Goal: Navigation & Orientation: Find specific page/section

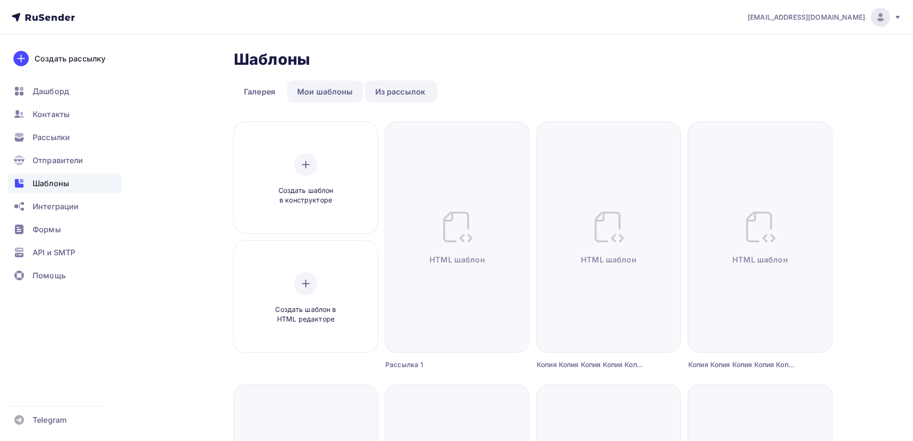
click at [339, 91] on link "Мои шаблоны" at bounding box center [325, 92] width 76 height 22
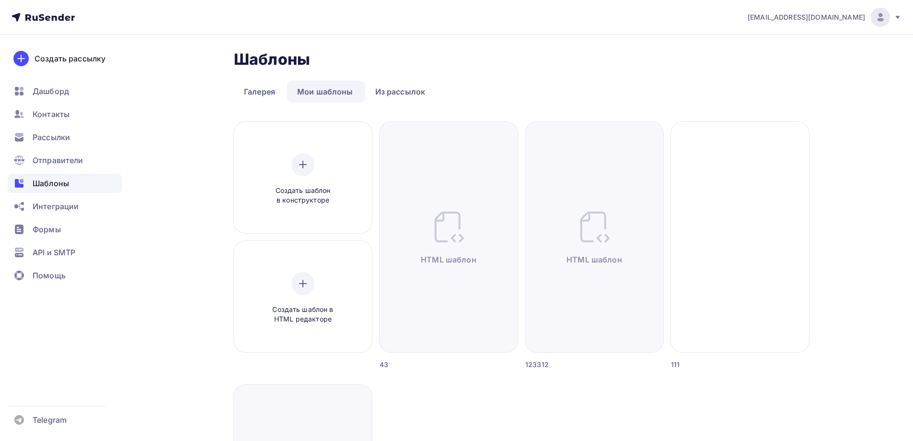
click at [352, 86] on link "Мои шаблоны" at bounding box center [325, 92] width 76 height 22
click at [388, 91] on link "Из рассылок" at bounding box center [400, 92] width 70 height 22
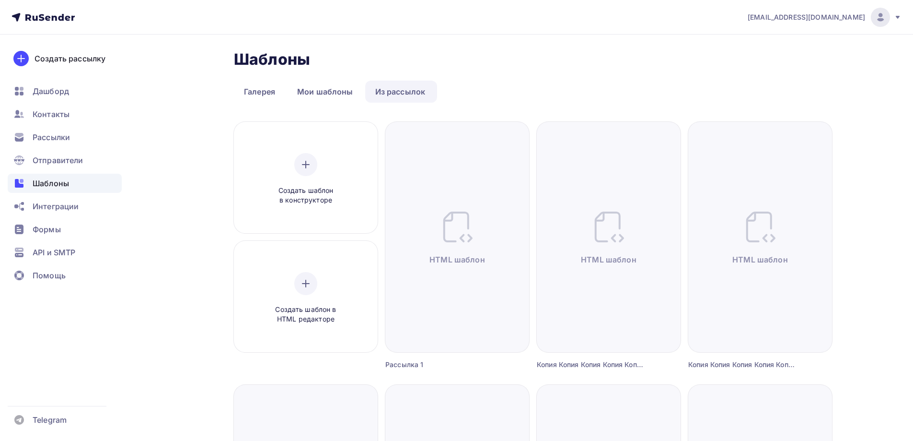
click at [534, 6] on nav "[EMAIL_ADDRESS][DOMAIN_NAME] Аккаунт Тарифы Выйти Создать рассылку [GEOGRAPHIC_…" at bounding box center [456, 17] width 913 height 35
click at [274, 92] on link "Галерея" at bounding box center [259, 92] width 51 height 22
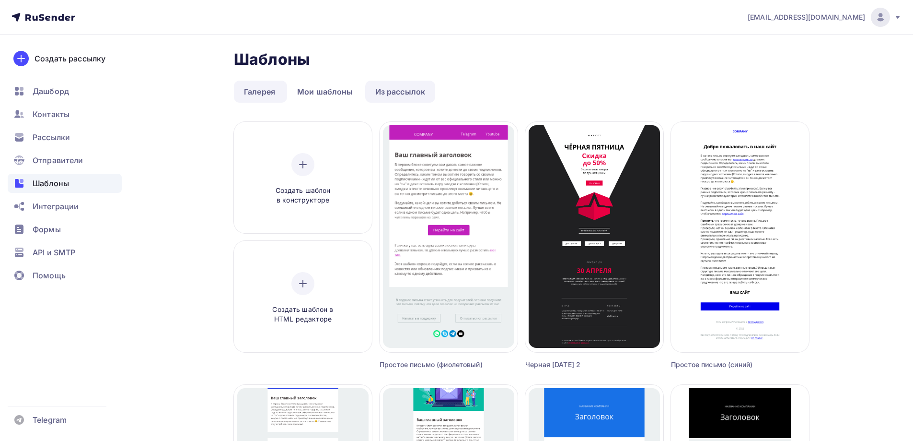
click at [390, 94] on link "Из рассылок" at bounding box center [400, 92] width 70 height 22
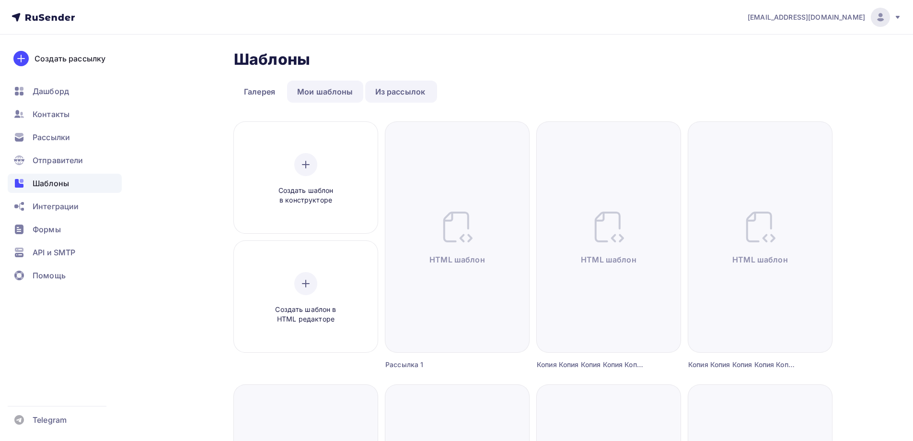
click at [342, 91] on link "Мои шаблоны" at bounding box center [325, 92] width 76 height 22
click at [320, 94] on link "Мои шаблоны" at bounding box center [325, 92] width 76 height 22
click at [323, 93] on link "Мои шаблоны" at bounding box center [325, 92] width 76 height 22
click at [248, 86] on link "Галерея" at bounding box center [259, 92] width 51 height 22
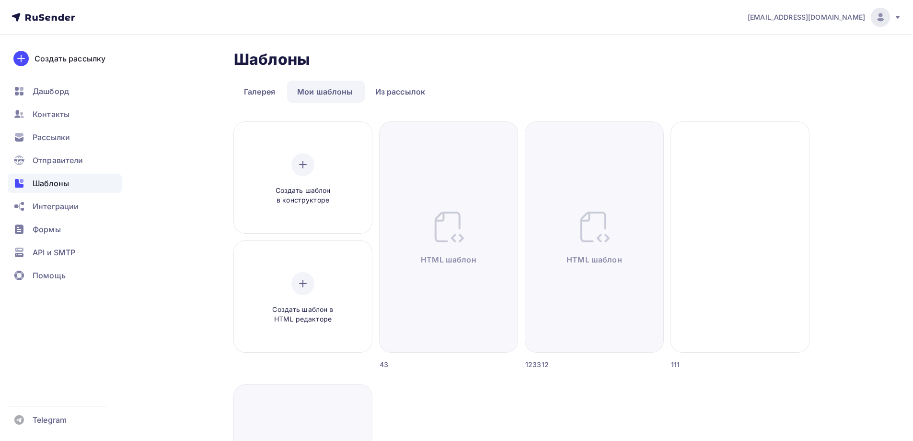
click at [325, 92] on link "Мои шаблоны" at bounding box center [325, 92] width 76 height 22
click at [254, 89] on link "Галерея" at bounding box center [259, 92] width 51 height 22
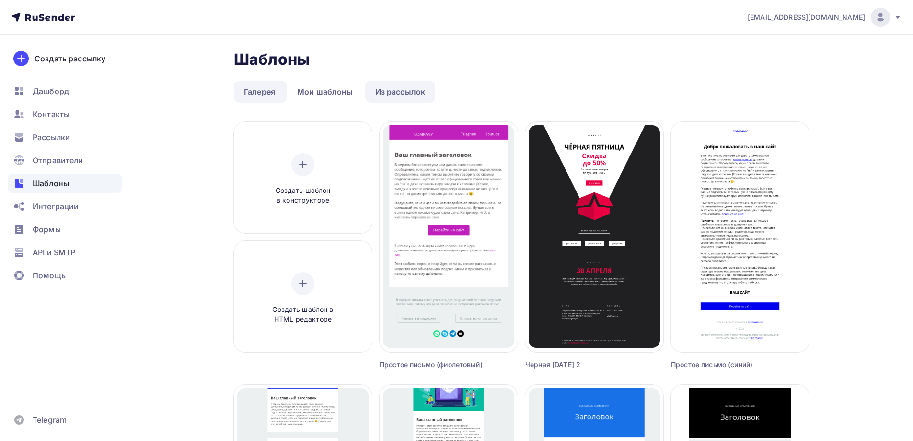
click at [411, 94] on link "Из рассылок" at bounding box center [400, 92] width 70 height 22
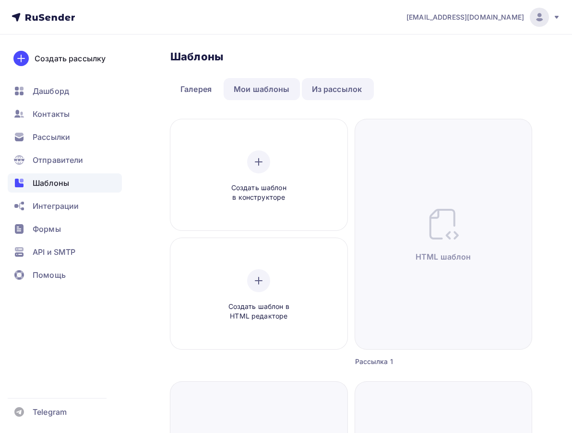
click at [281, 93] on link "Мои шаблоны" at bounding box center [261, 89] width 76 height 22
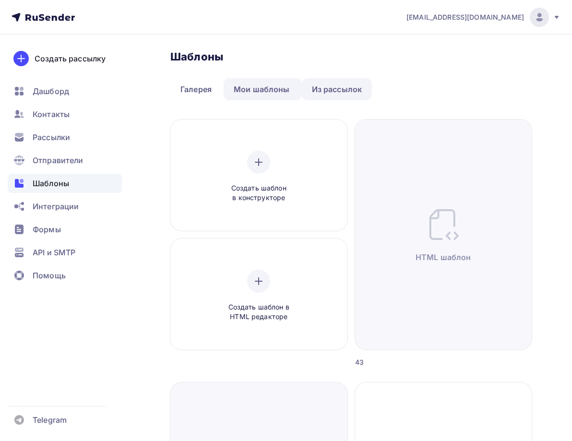
click at [344, 89] on link "Из рассылок" at bounding box center [337, 89] width 70 height 22
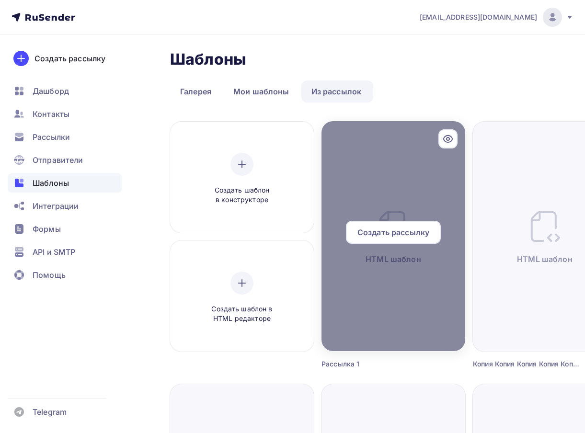
click at [453, 136] on icon at bounding box center [449, 139] width 12 height 12
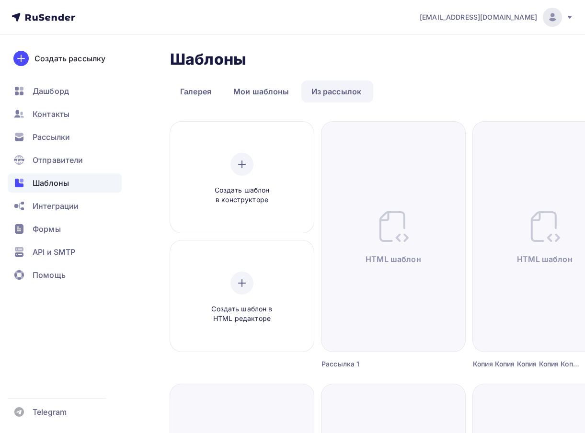
click at [217, 85] on link "Галерея" at bounding box center [195, 92] width 51 height 22
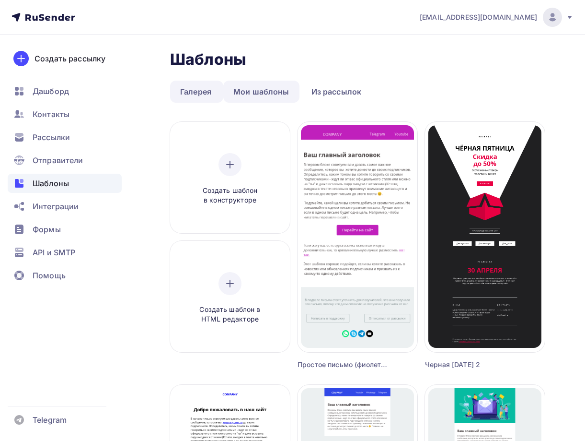
click at [268, 91] on link "Мои шаблоны" at bounding box center [261, 92] width 76 height 22
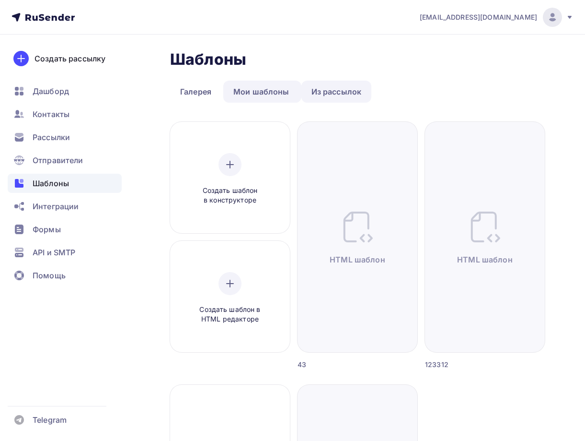
click at [315, 93] on link "Из рассылок" at bounding box center [337, 92] width 70 height 22
